Goal: Information Seeking & Learning: Learn about a topic

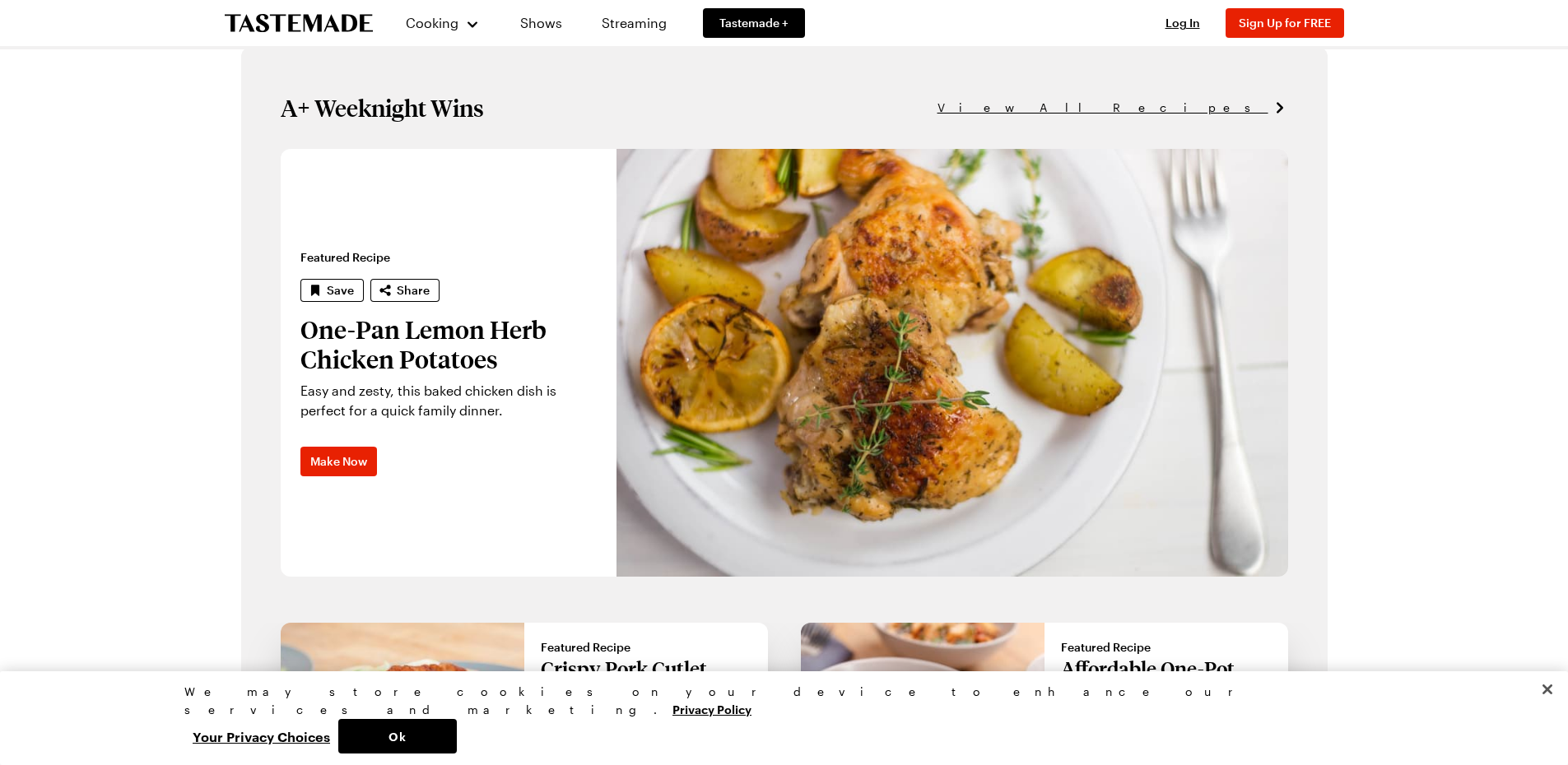
scroll to position [952, 0]
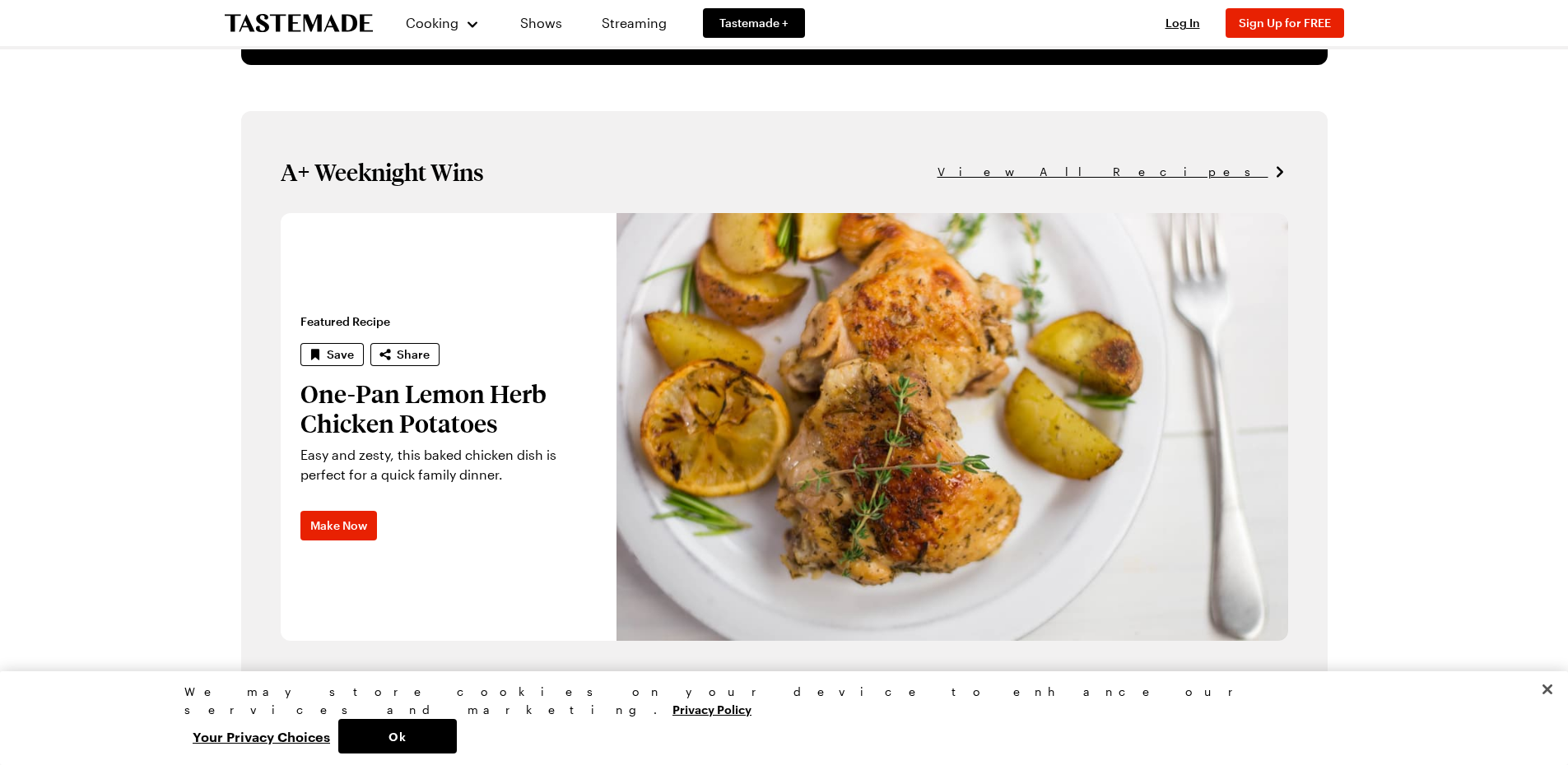
click at [1202, 174] on span "View All Recipes" at bounding box center [1102, 172] width 331 height 18
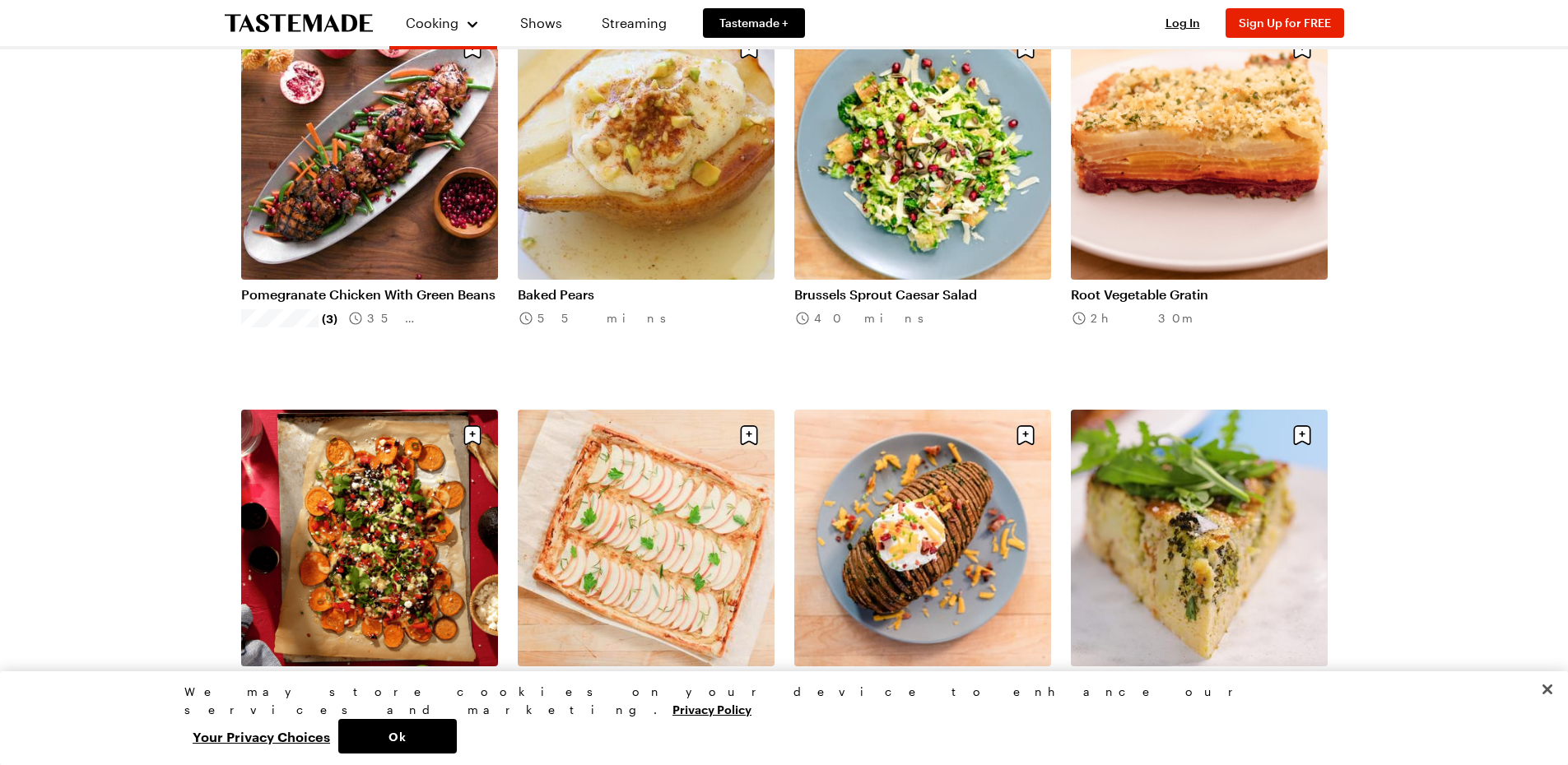
scroll to position [575, 0]
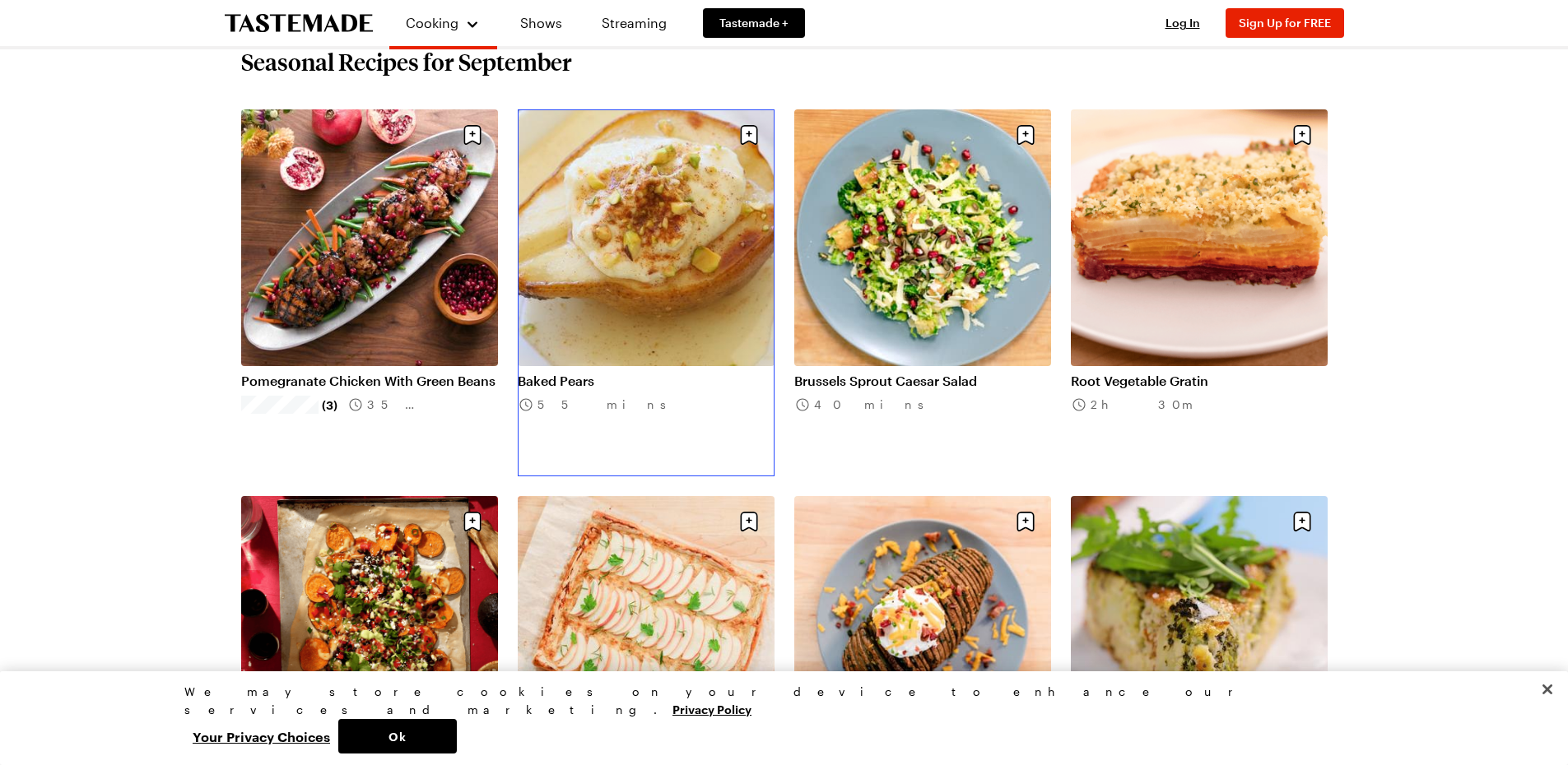
click at [647, 372] on link "Baked Pears" at bounding box center [645, 380] width 256 height 17
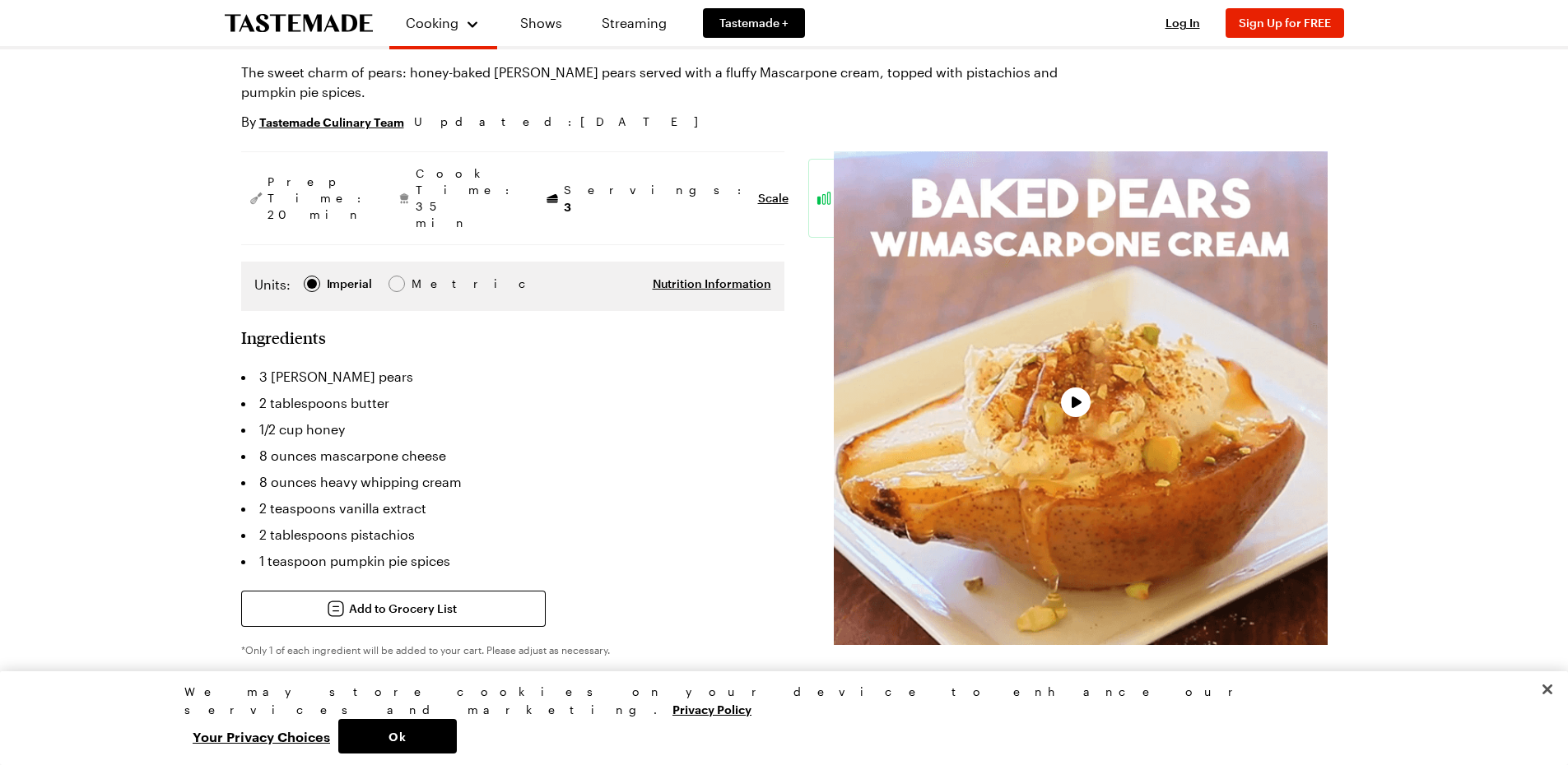
scroll to position [165, 0]
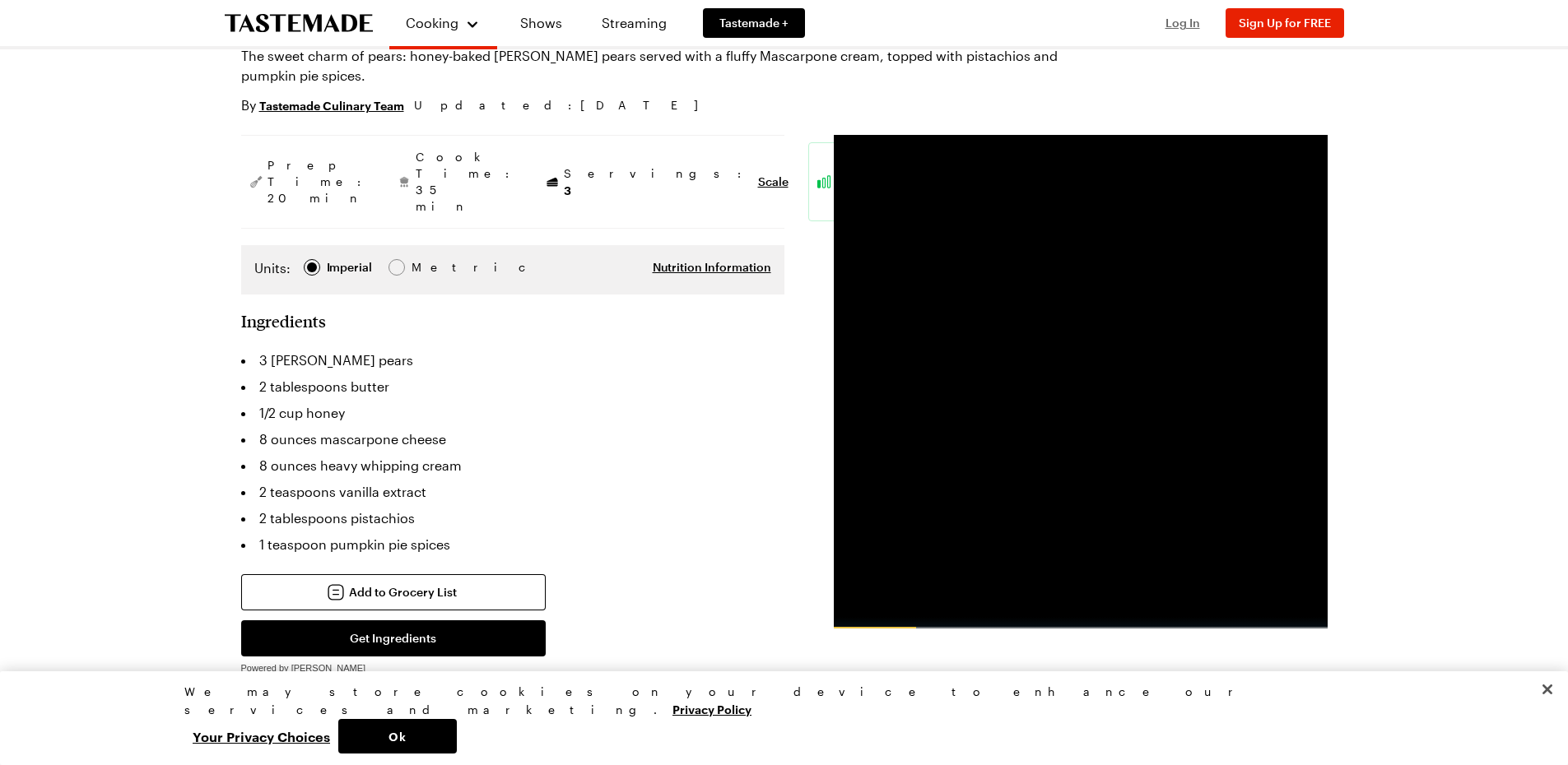
click at [1181, 27] on span "Log In" at bounding box center [1182, 23] width 34 height 14
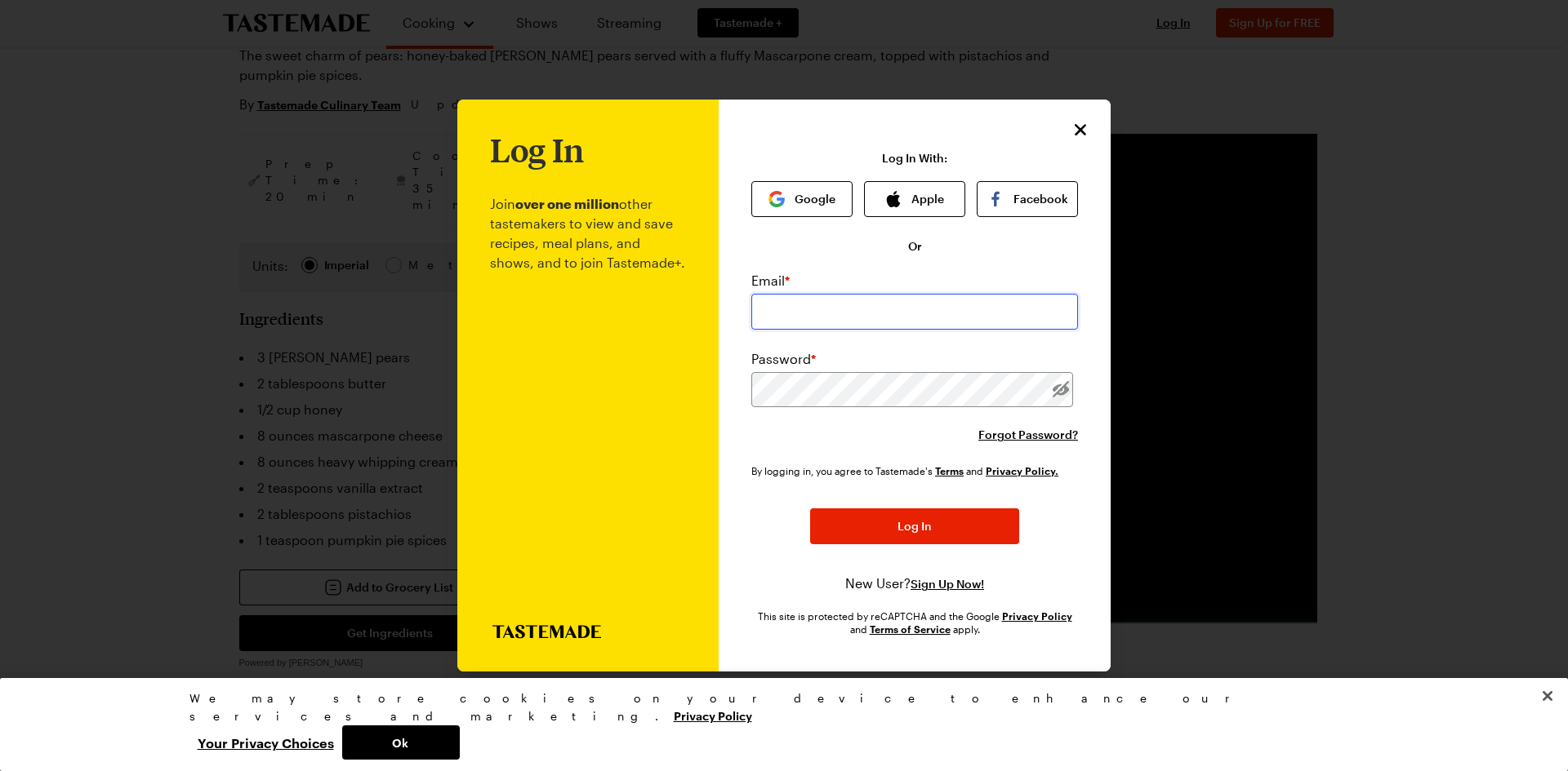
click at [881, 313] on input "email" at bounding box center [915, 312] width 327 height 36
type input "[EMAIL_ADDRESS][DOMAIN_NAME]"
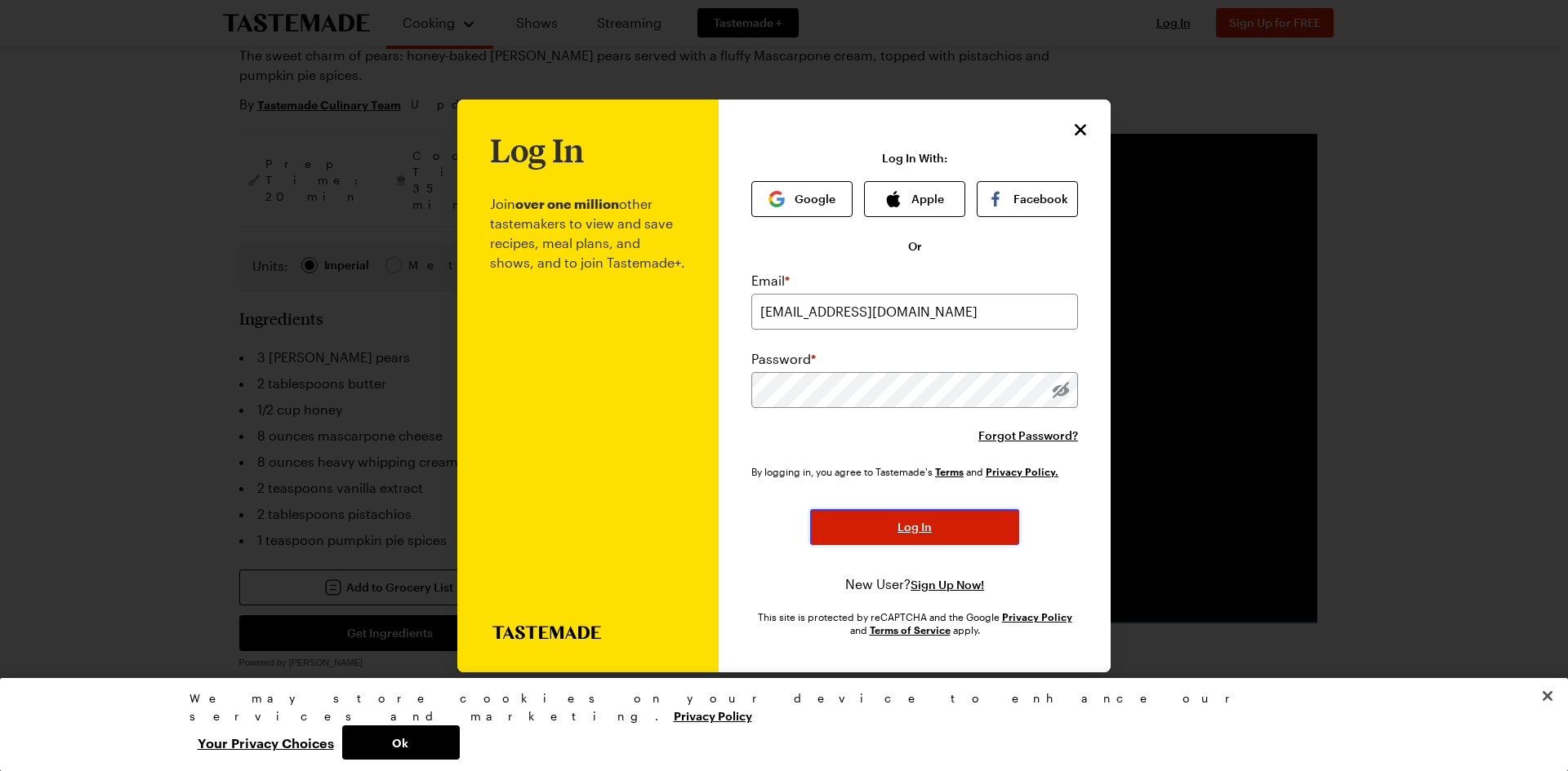
click at [909, 532] on span "Log In" at bounding box center [914, 527] width 34 height 17
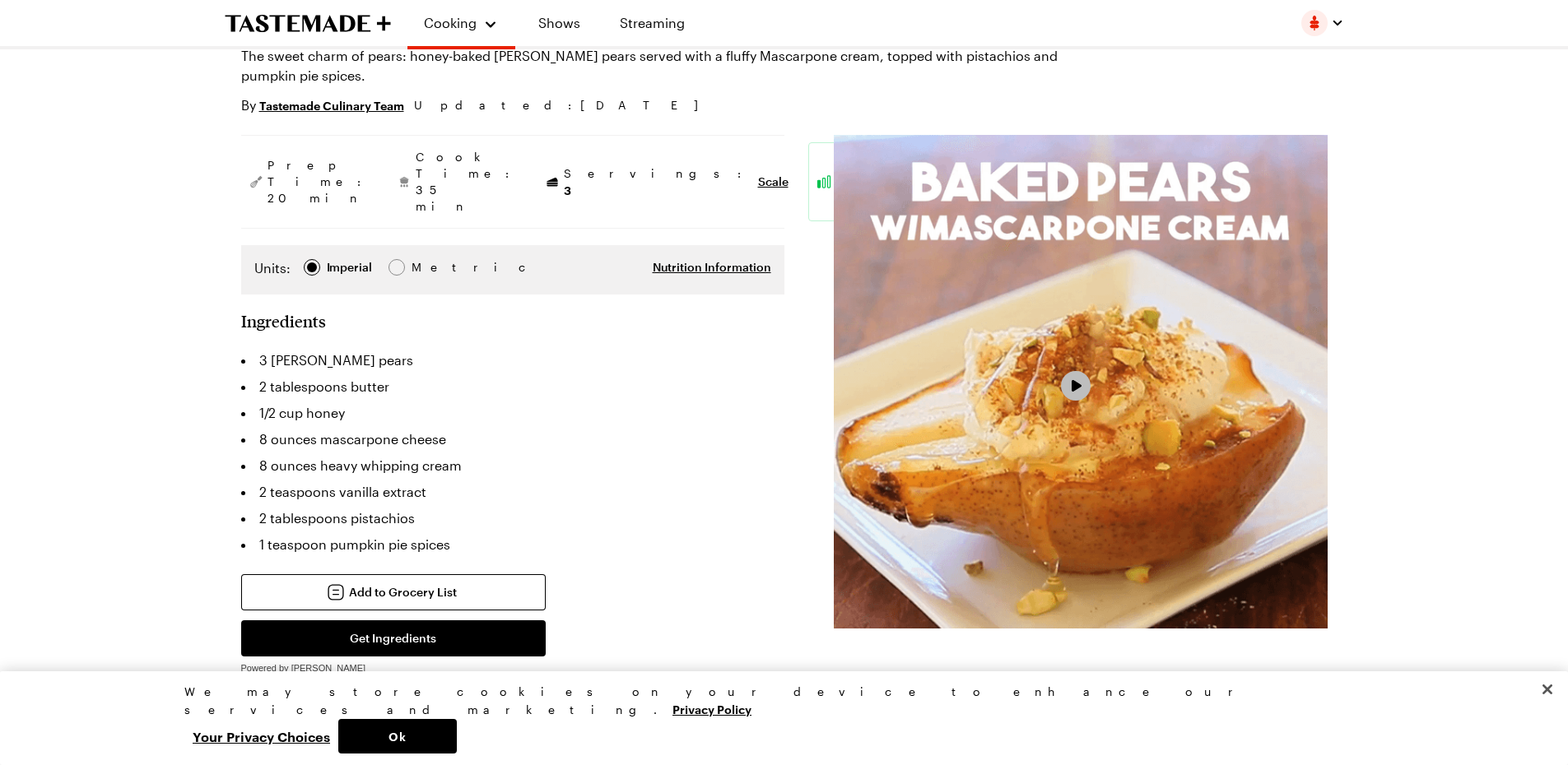
click at [1080, 387] on span "Video Player" at bounding box center [1075, 386] width 15 height 14
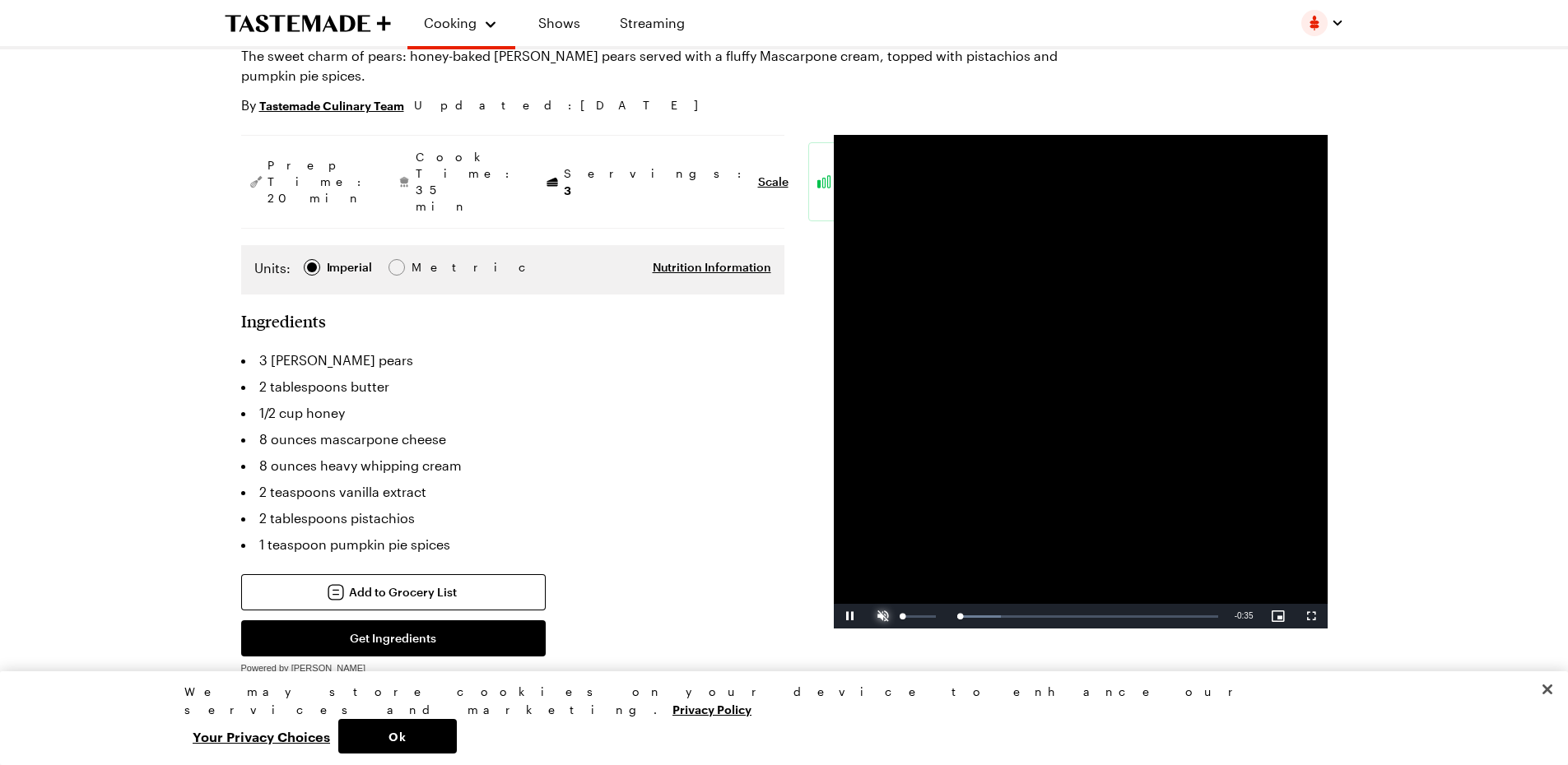
click at [882, 616] on span "Video Player" at bounding box center [883, 616] width 33 height 0
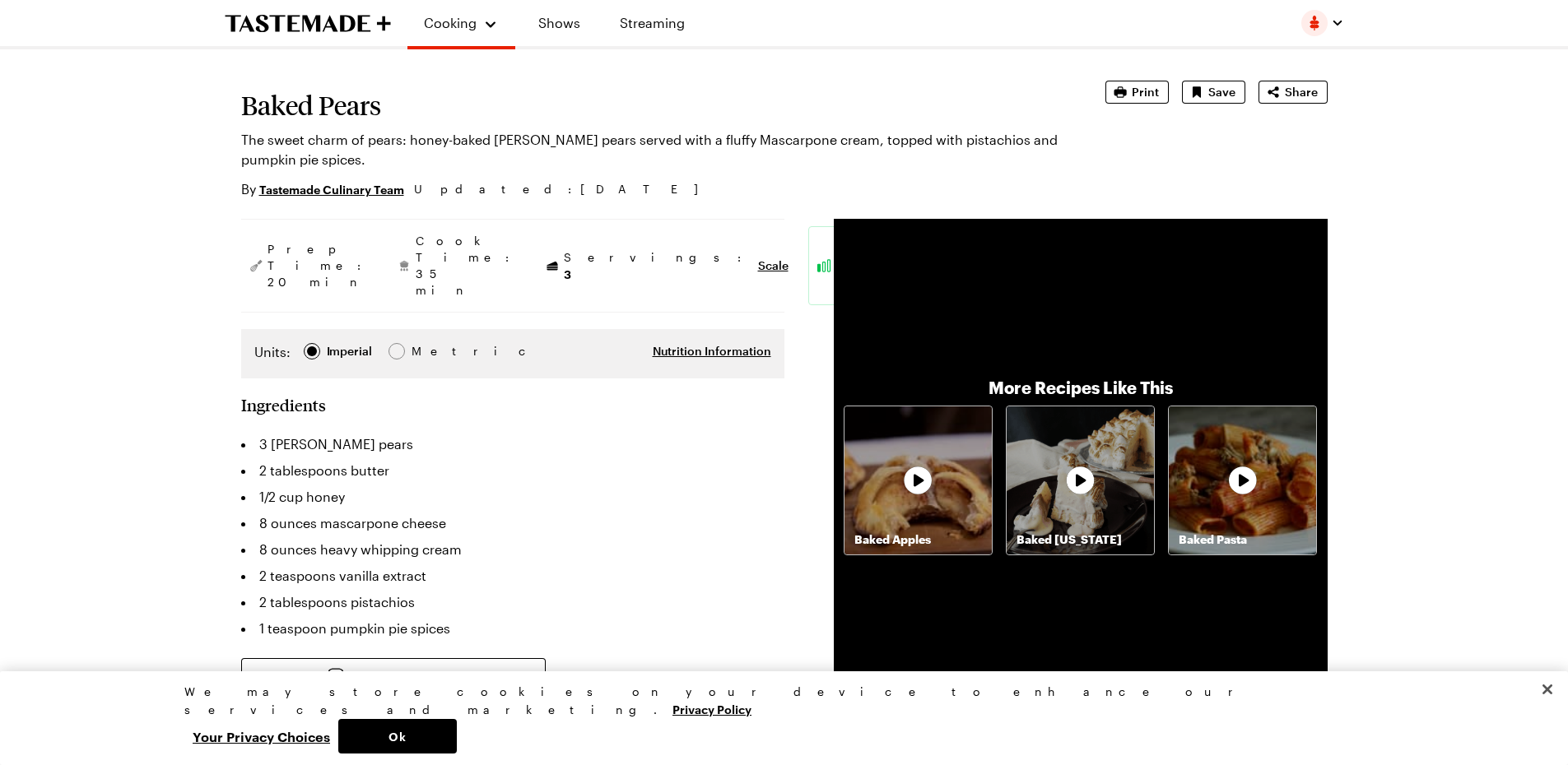
scroll to position [0, 0]
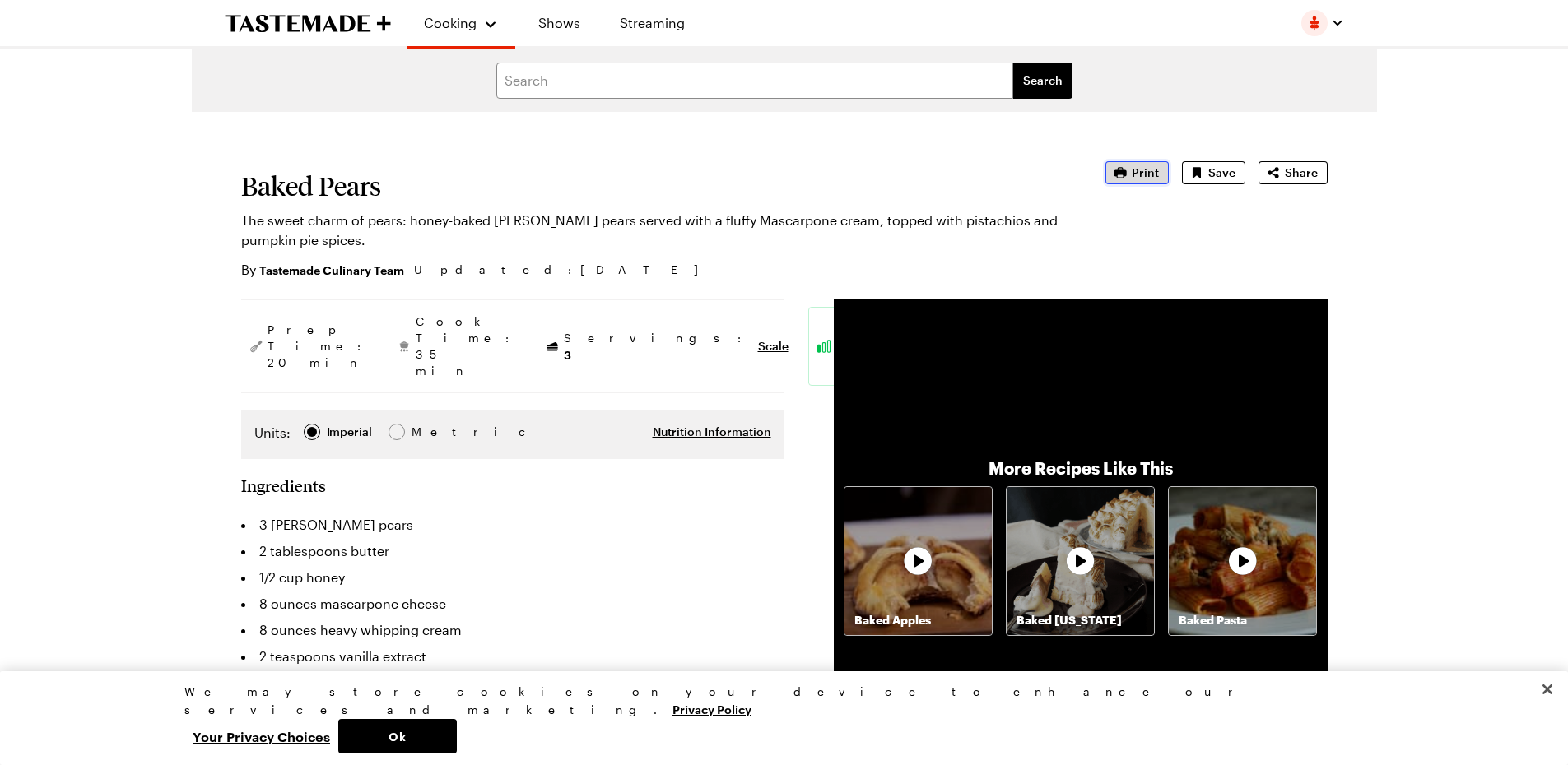
click at [1142, 169] on span "Print" at bounding box center [1146, 173] width 28 height 17
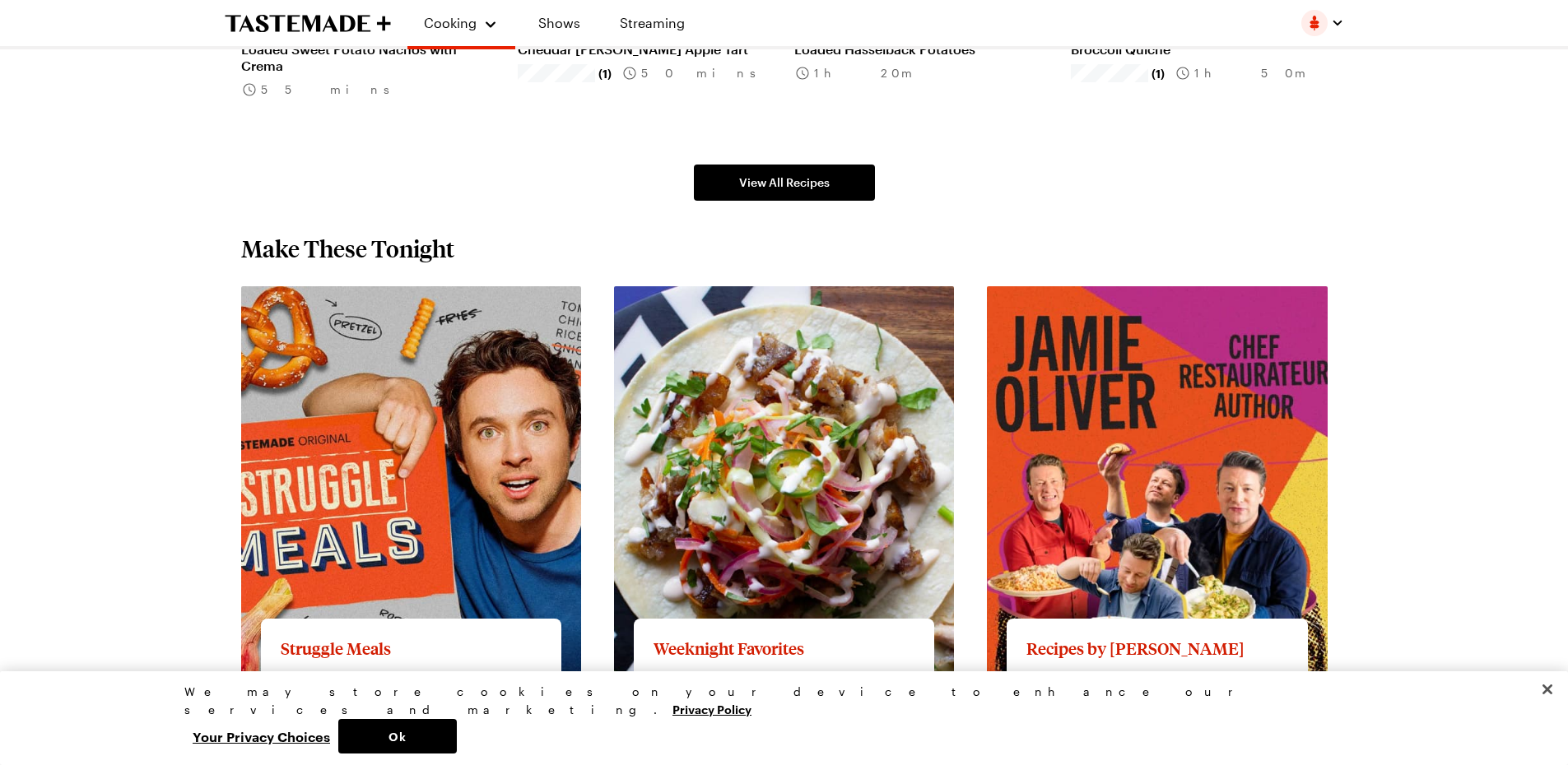
scroll to position [1152, 0]
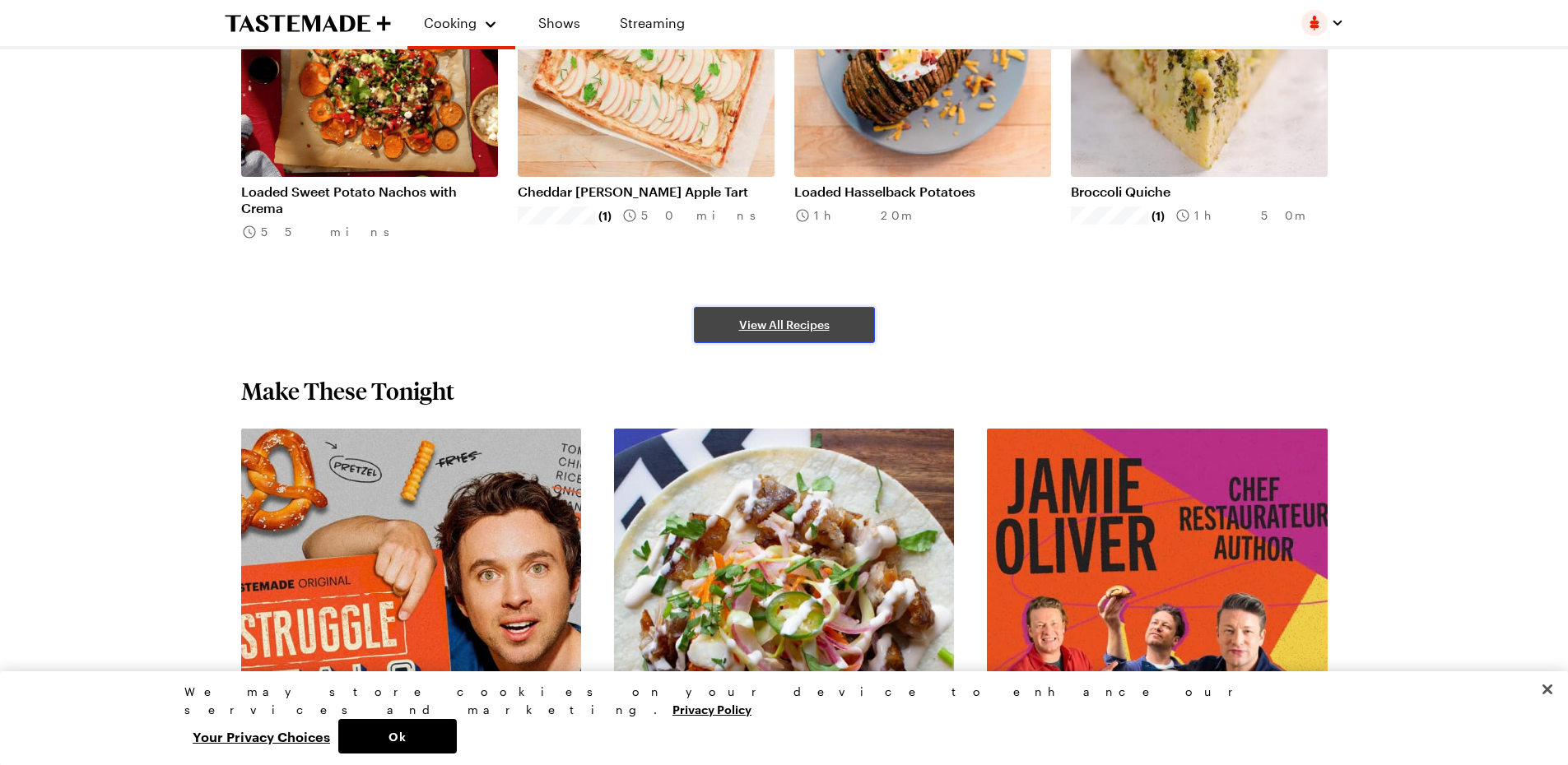
click at [777, 318] on span "View All Recipes" at bounding box center [784, 324] width 90 height 17
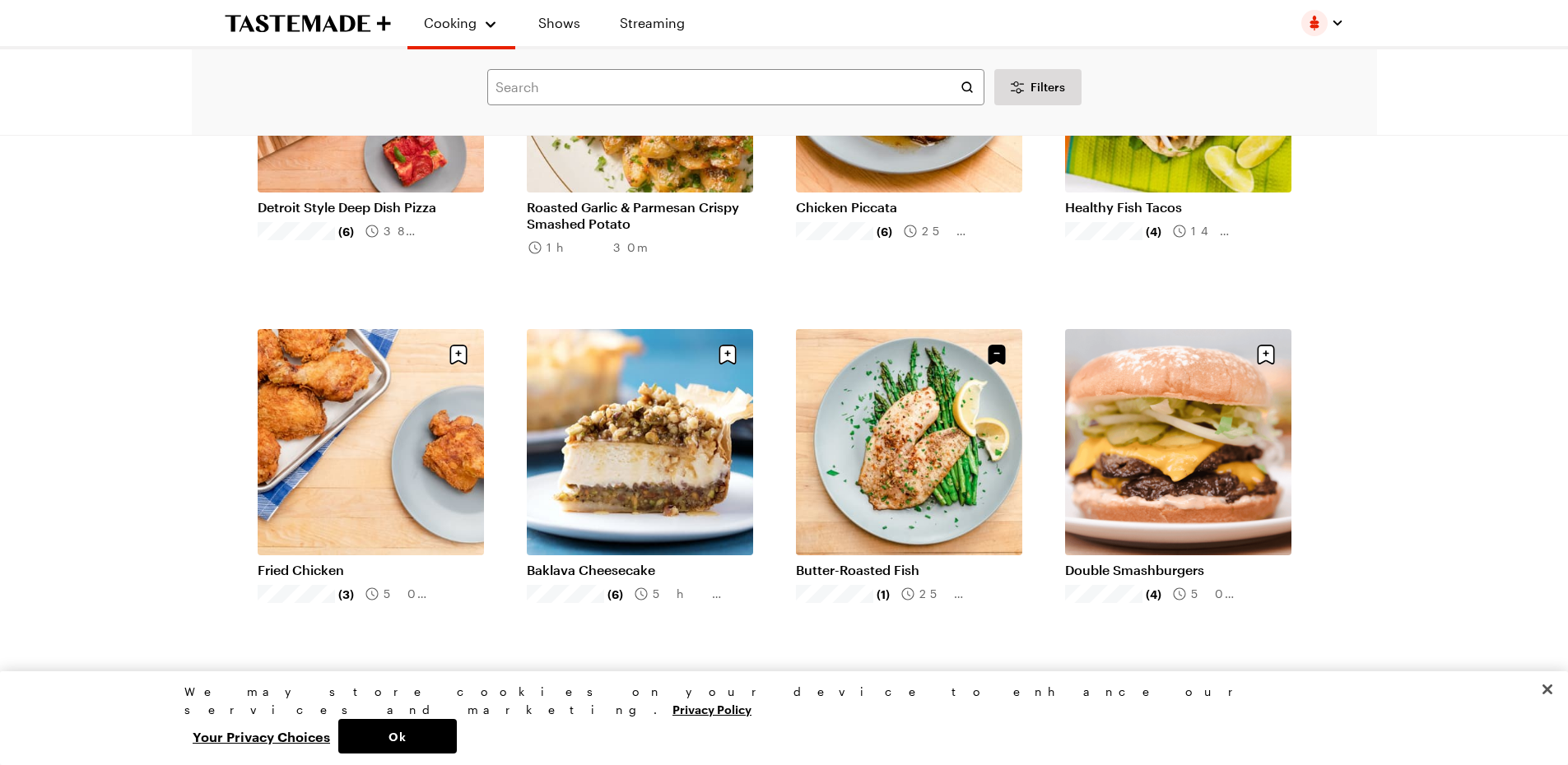
scroll to position [1398, 0]
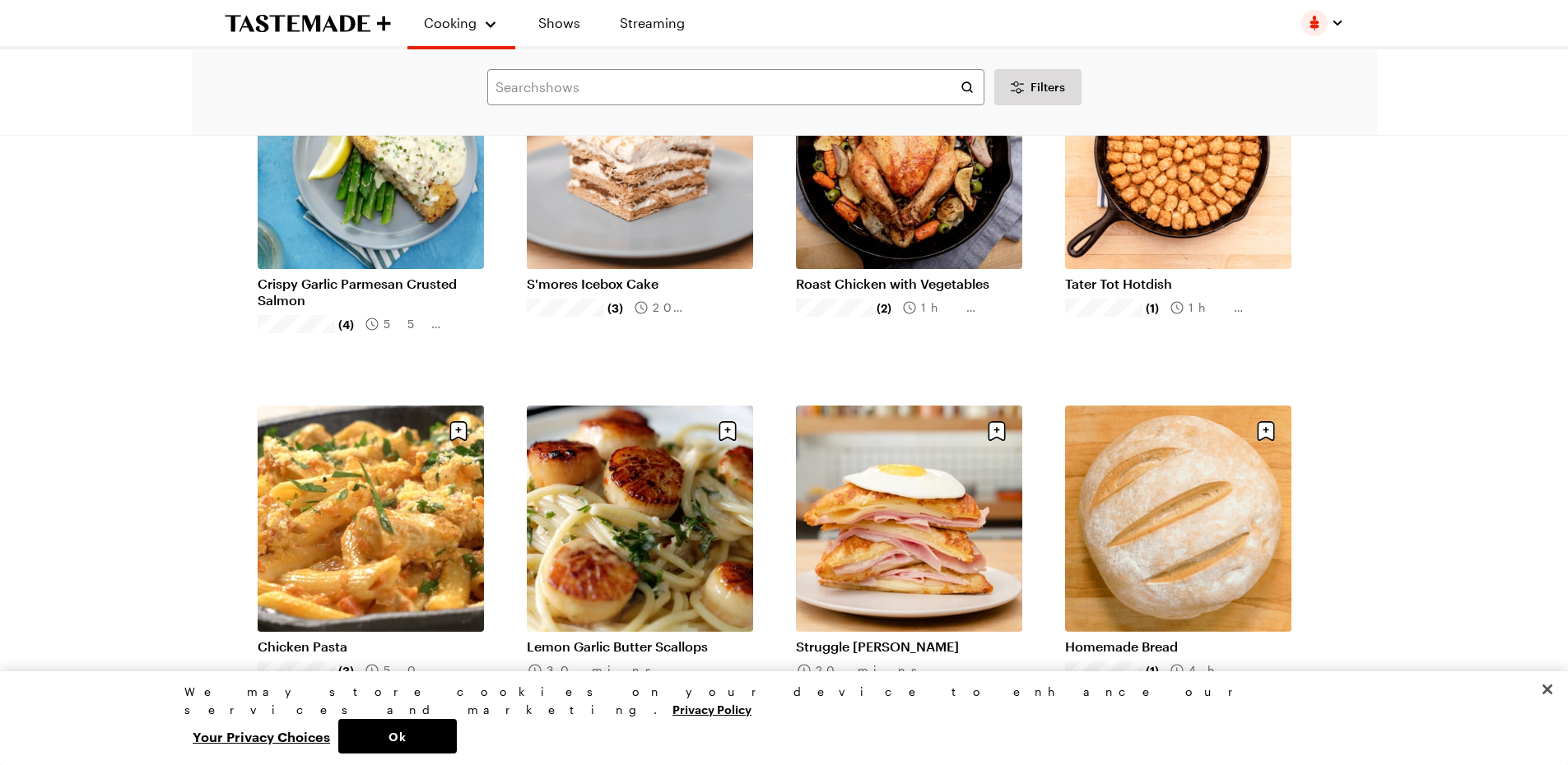
scroll to position [3536, 0]
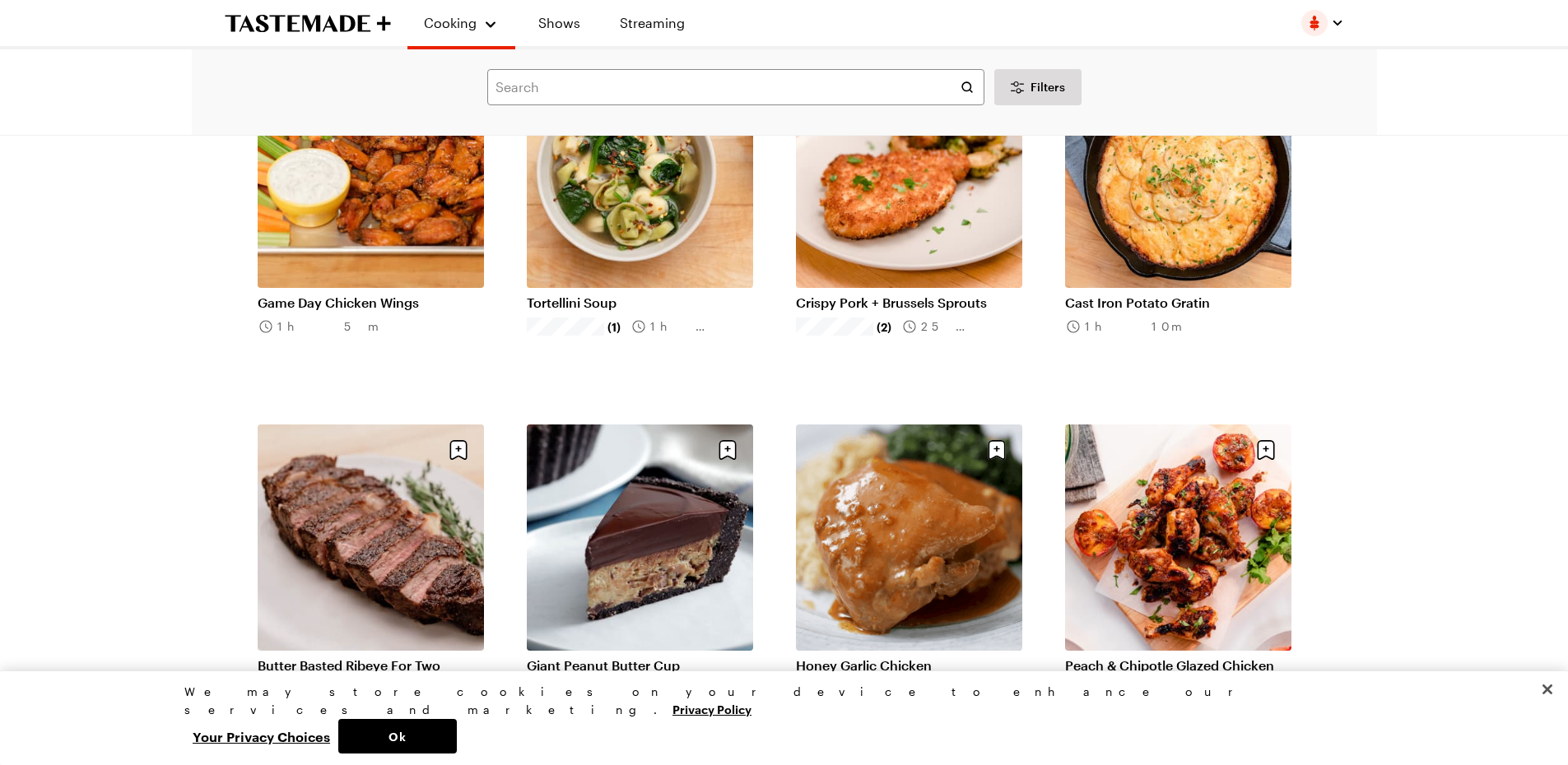
scroll to position [4524, 0]
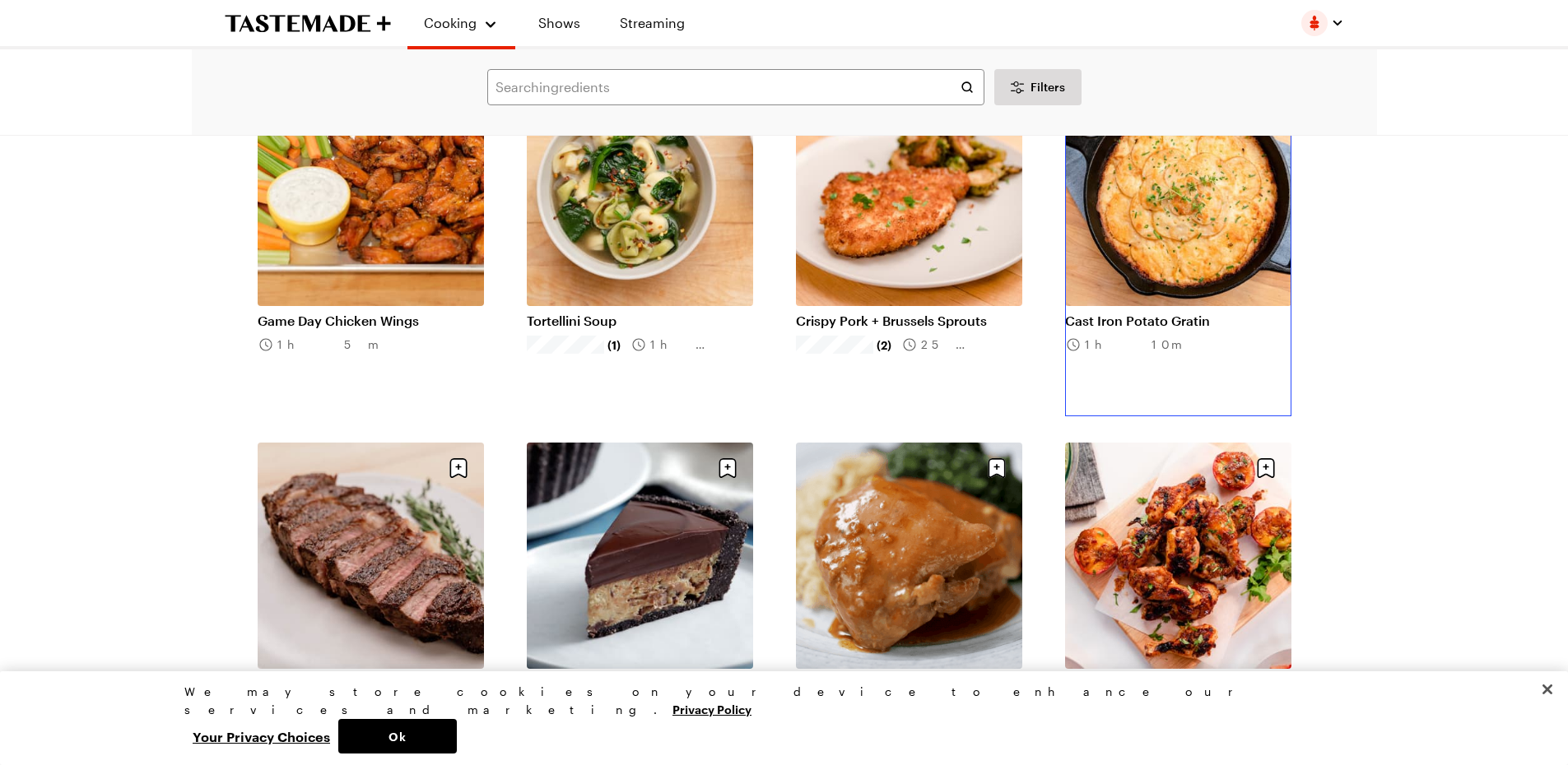
click at [1192, 312] on link "Cast Iron Potato Gratin" at bounding box center [1178, 320] width 226 height 17
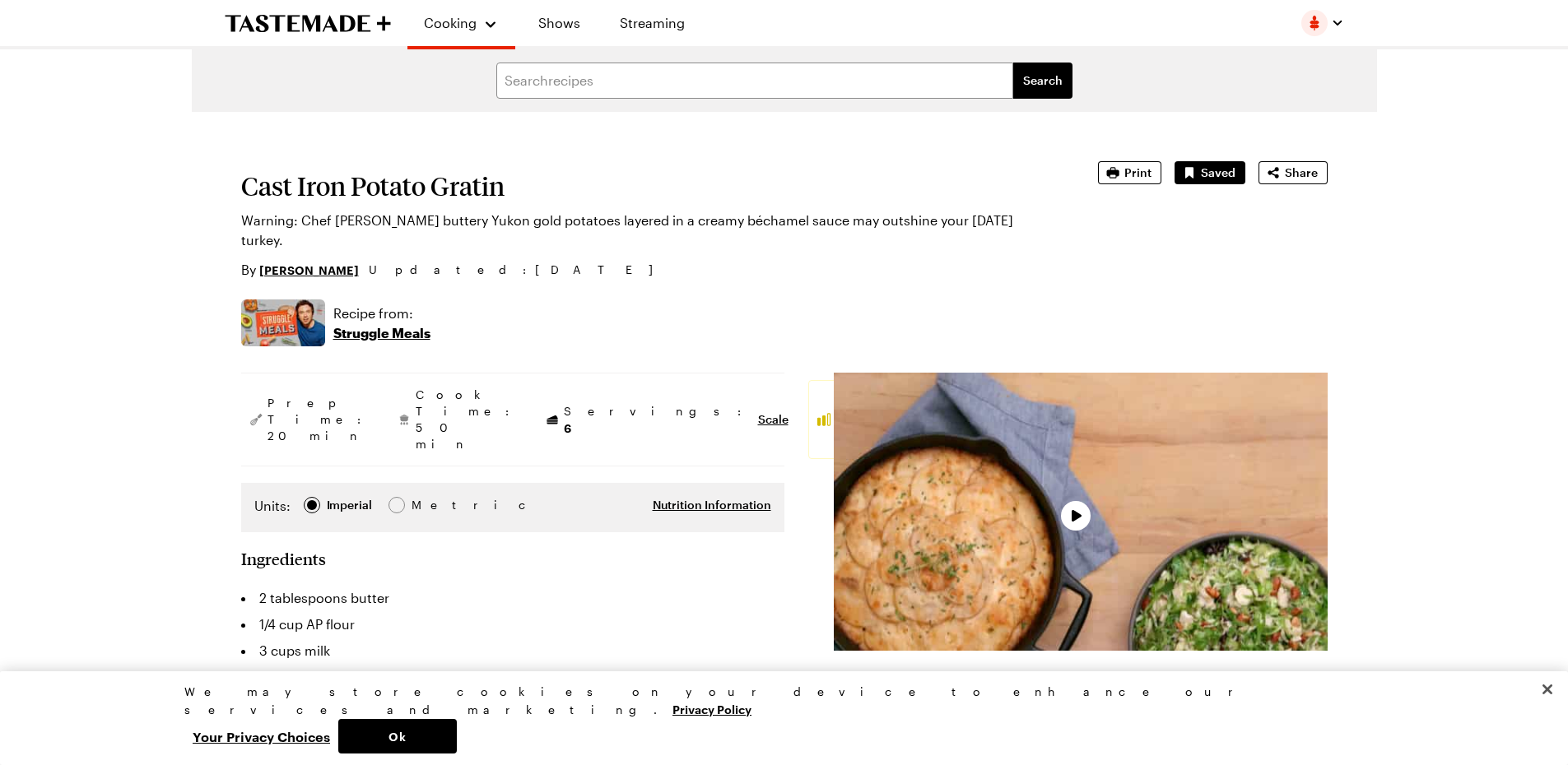
type textarea "x"
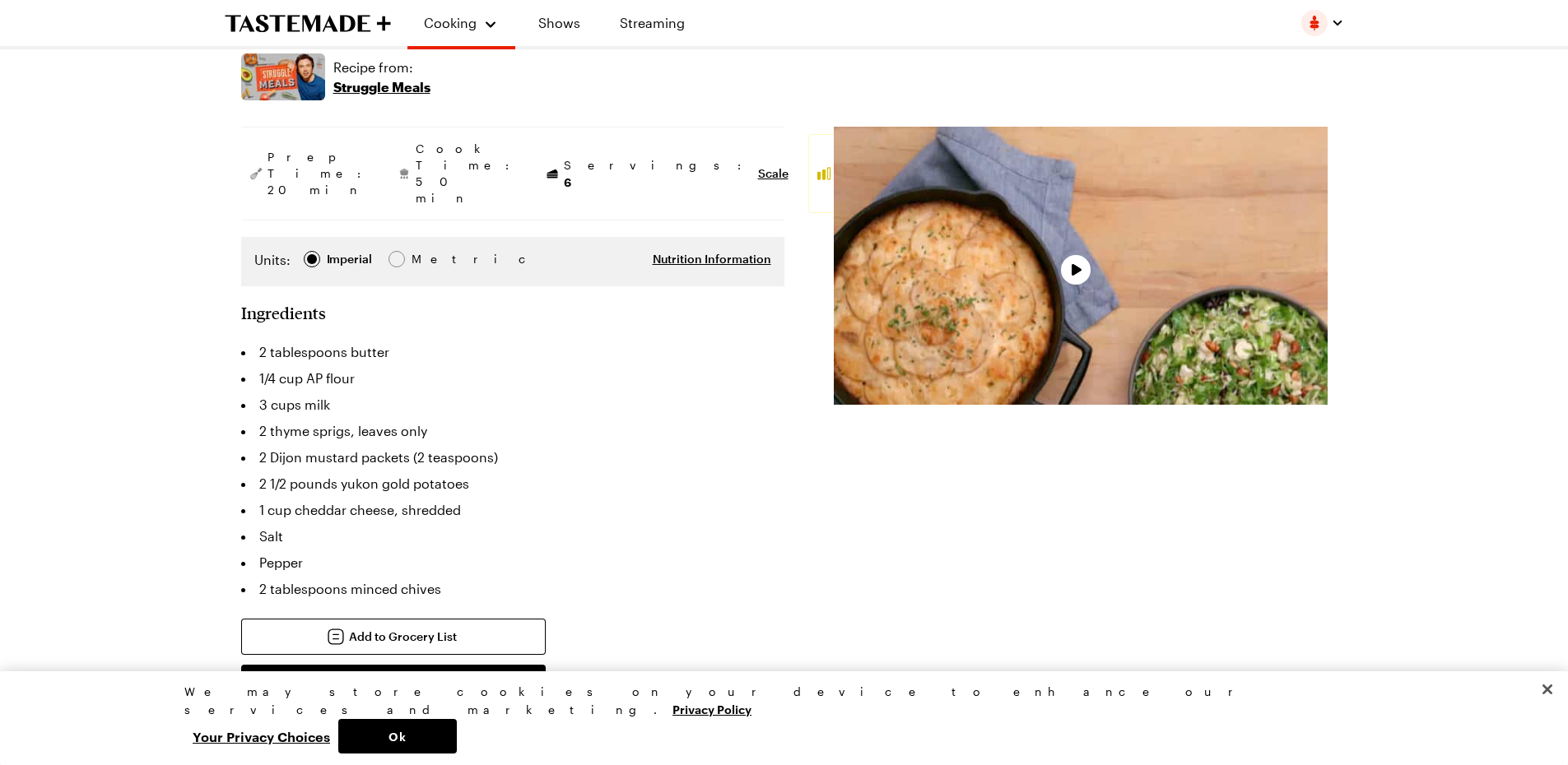
scroll to position [246, 0]
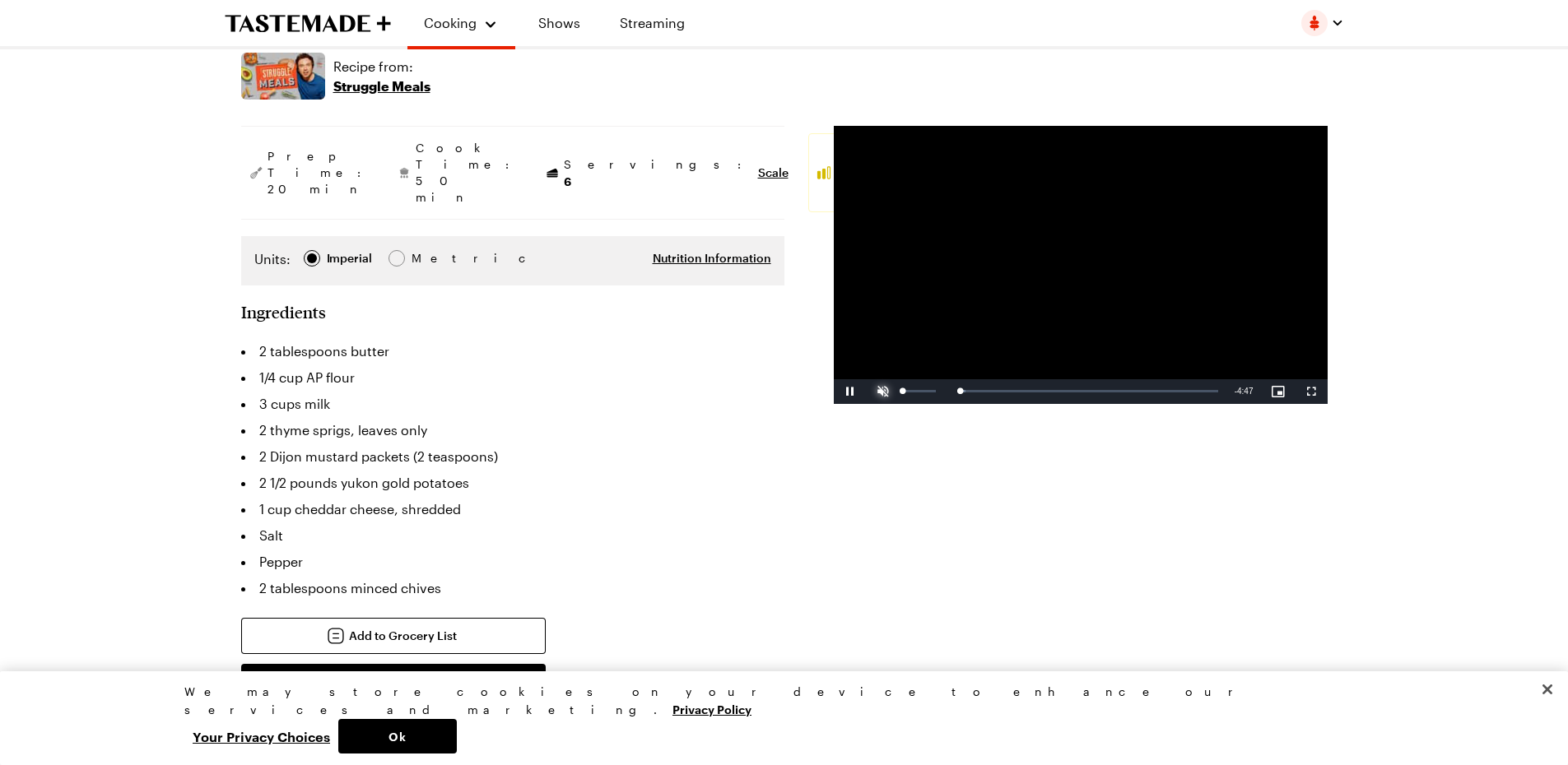
click at [879, 392] on span "Video Player" at bounding box center [883, 392] width 33 height 0
click at [1073, 392] on div "Loaded : 86.28% 2:34 3:04" at bounding box center [1063, 391] width 310 height 4
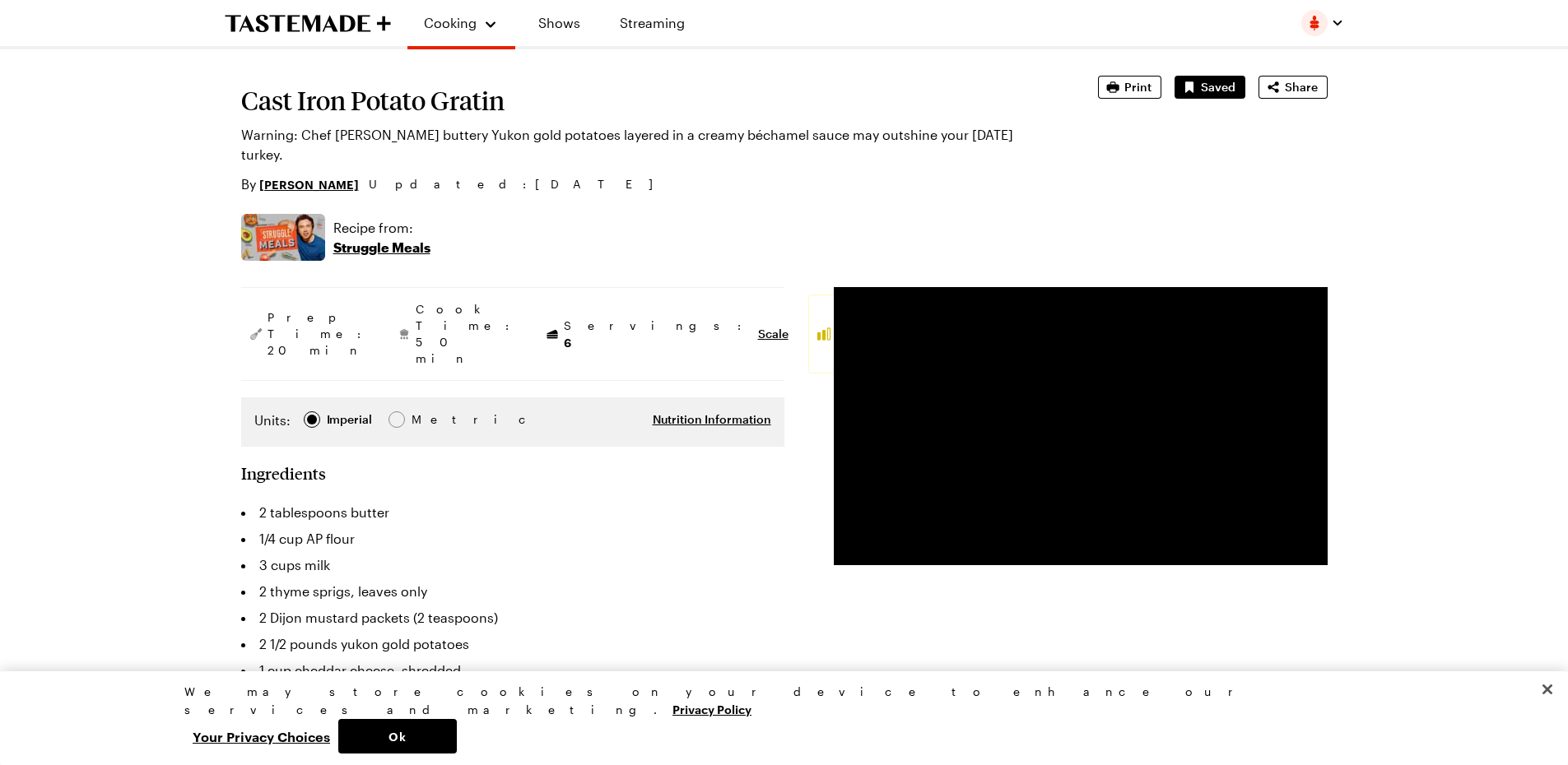
scroll to position [0, 0]
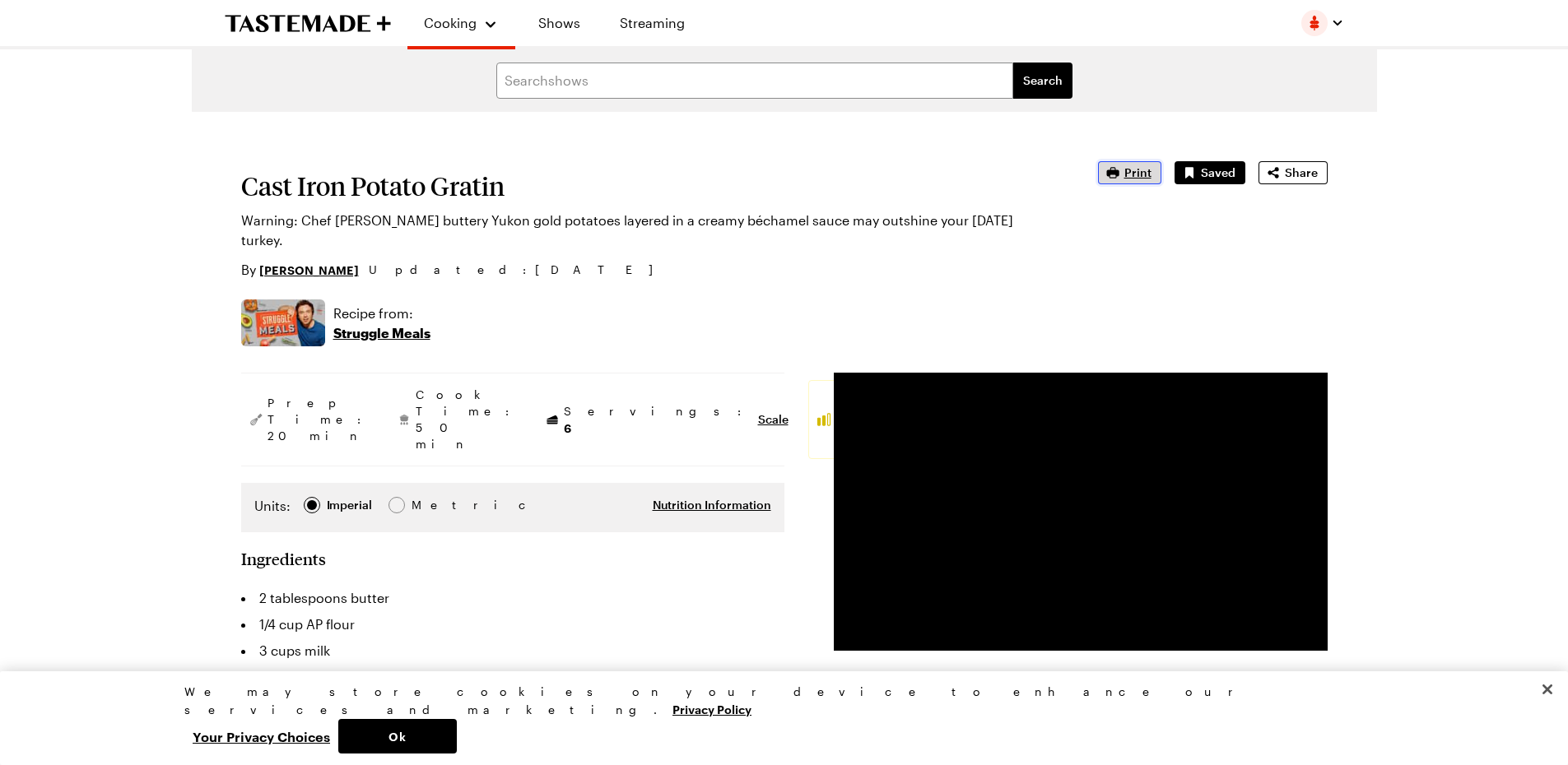
click at [1138, 173] on span "Print" at bounding box center [1138, 173] width 28 height 17
